Goal: Transaction & Acquisition: Purchase product/service

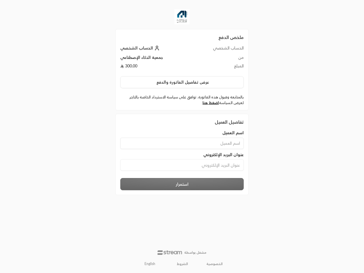
click at [182, 136] on div "اسم العميل" at bounding box center [181, 139] width 129 height 19
click at [182, 82] on button "عرض تفاصيل الفاتورة والدفع" at bounding box center [181, 82] width 123 height 12
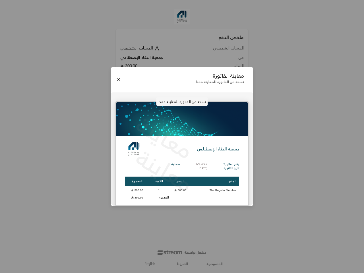
click at [150, 264] on div "معاينة الفاتورة نسخة من الفاتورة للمعاينة فقط نسخة من الفاتورة للمعاينة فقط معا…" at bounding box center [182, 136] width 364 height 273
